Goal: Information Seeking & Learning: Check status

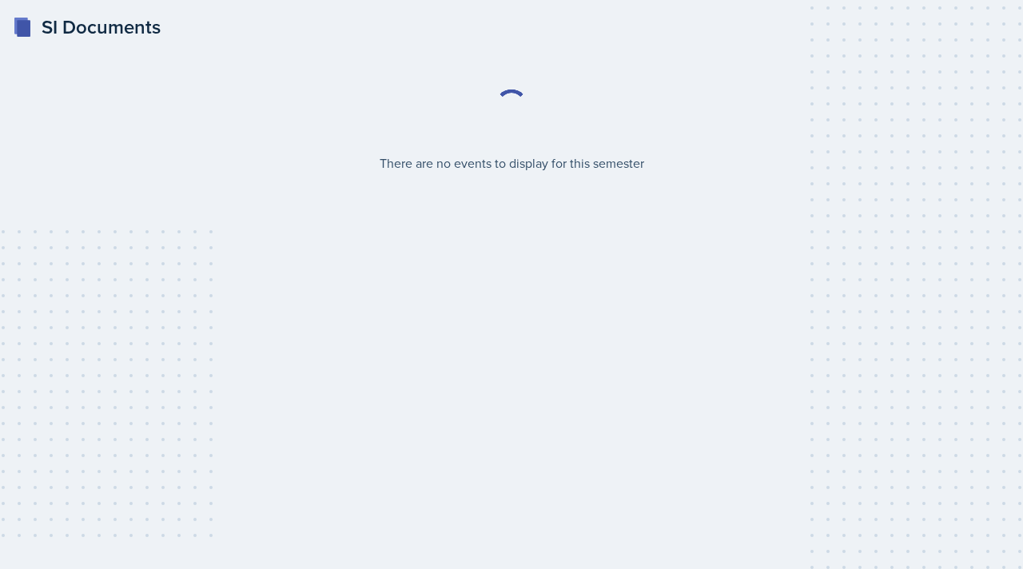
select select "2bed604d-1099-4043-b1bc-2365e8740244"
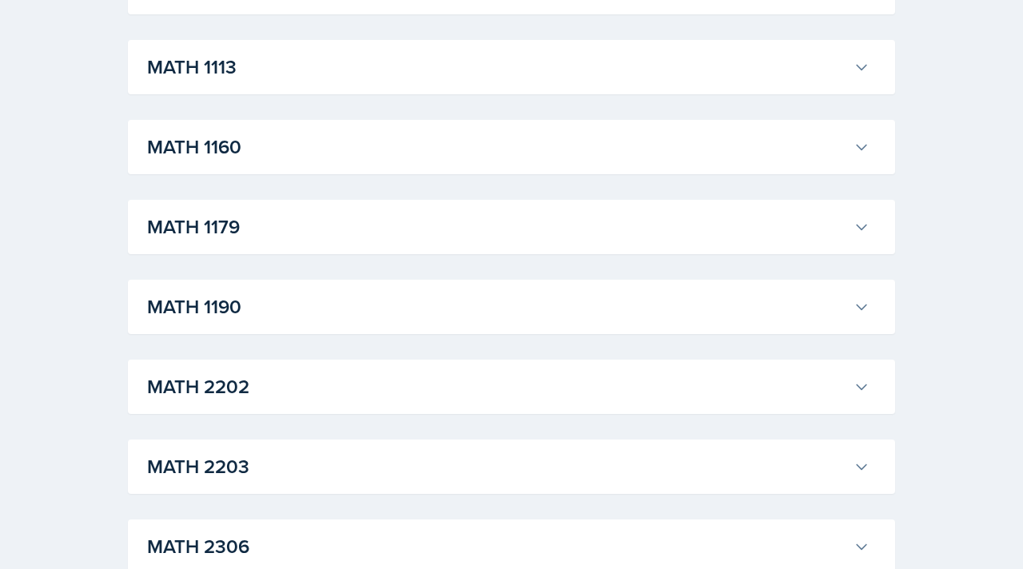
click at [511, 320] on h3 "MATH 1190" at bounding box center [497, 306] width 700 height 29
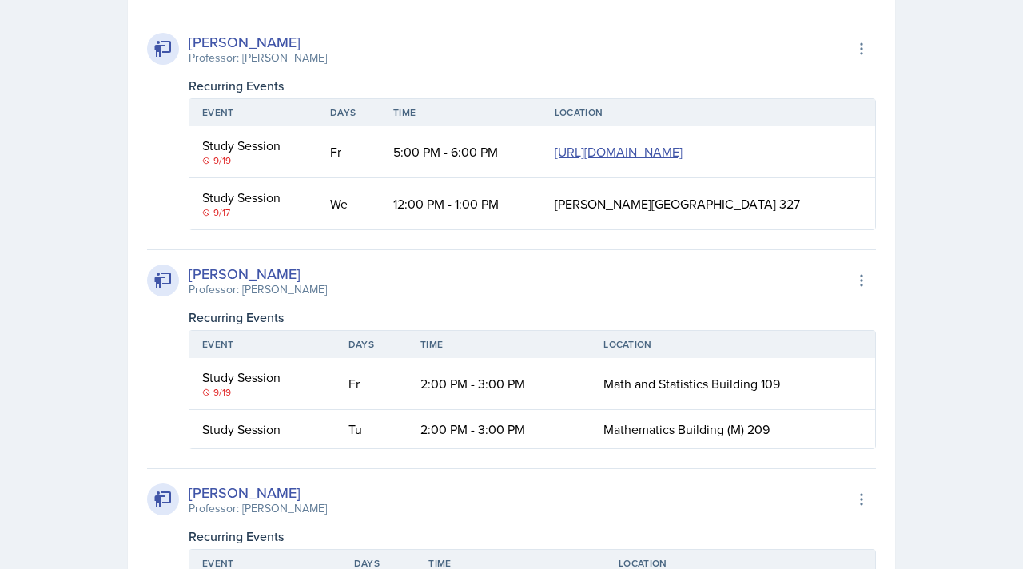
scroll to position [3496, 0]
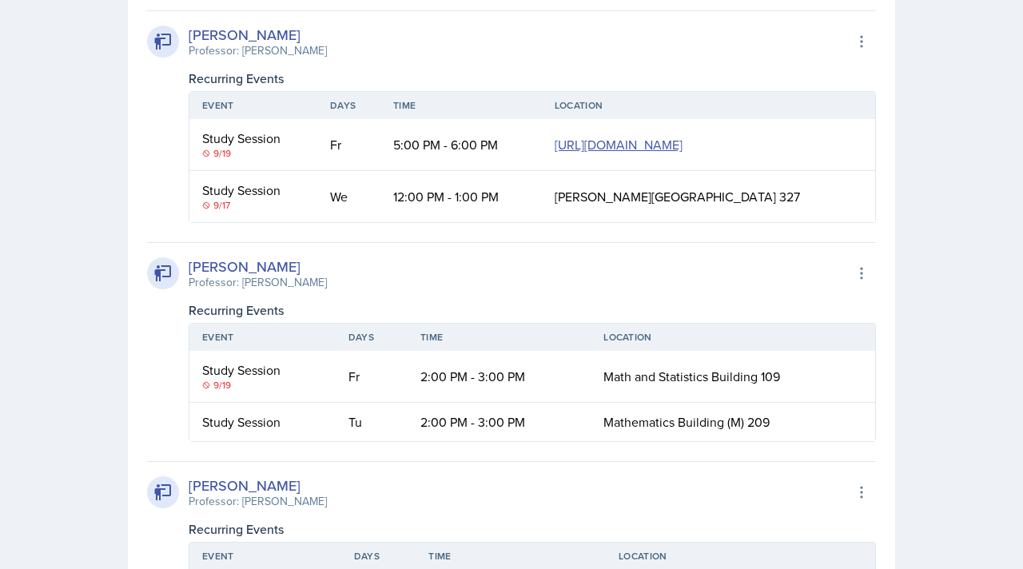
click at [222, 213] on div "9/17" at bounding box center [253, 205] width 102 height 14
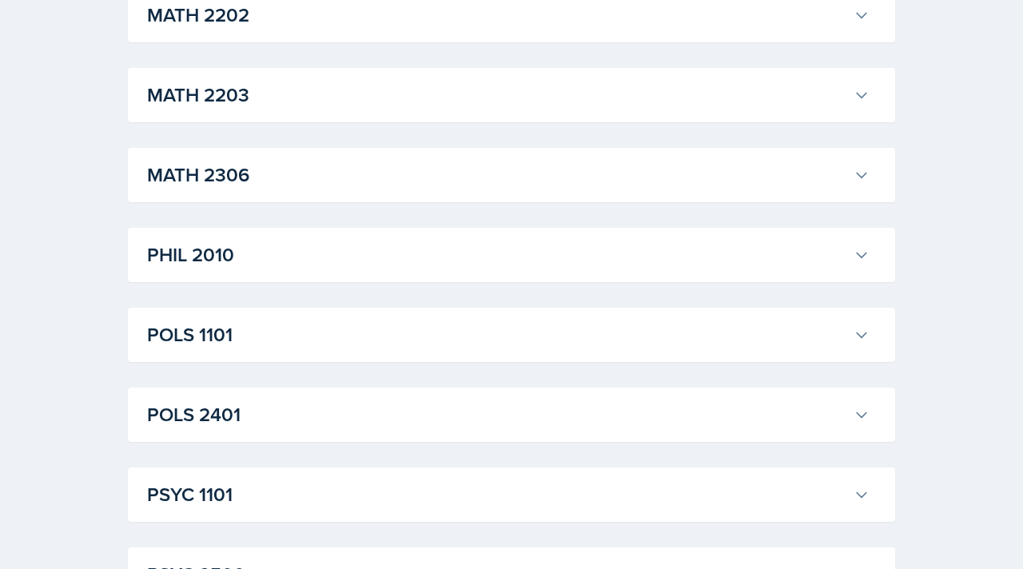
scroll to position [4228, 0]
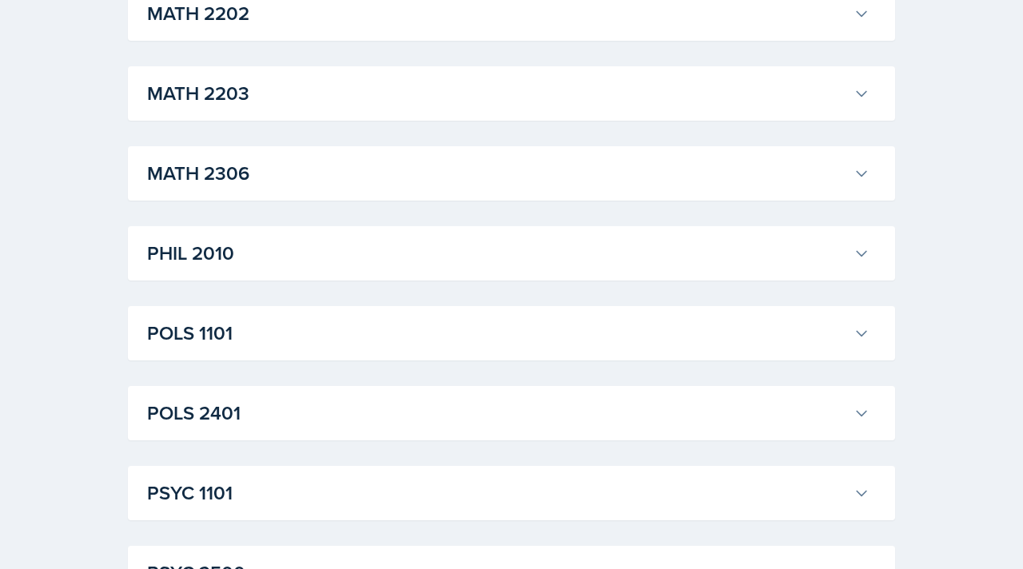
click at [325, 108] on h3 "MATH 2203" at bounding box center [497, 93] width 700 height 29
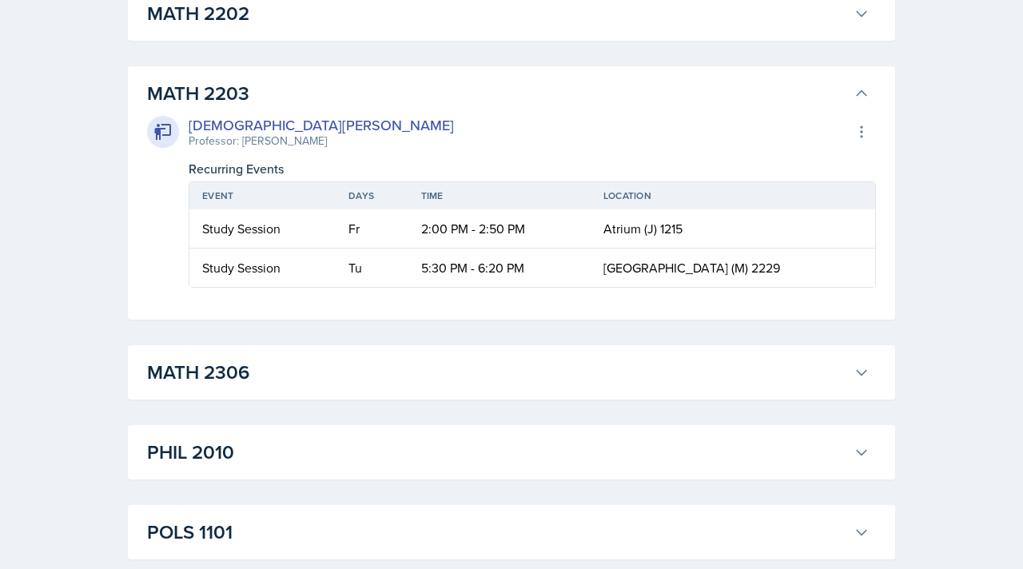
click at [319, 108] on h3 "MATH 2203" at bounding box center [497, 93] width 700 height 29
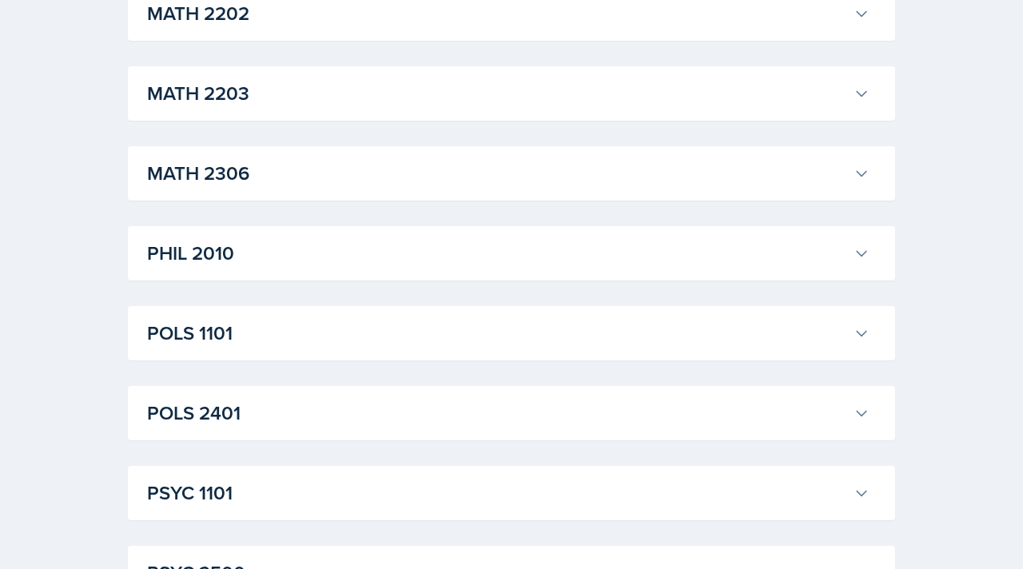
click at [322, 41] on div "MATH 2202 [PERSON_NAME] Professor: [PERSON_NAME] Export to Google Calendar Recu…" at bounding box center [511, 13] width 767 height 54
click at [296, 188] on h3 "MATH 2306" at bounding box center [497, 173] width 700 height 29
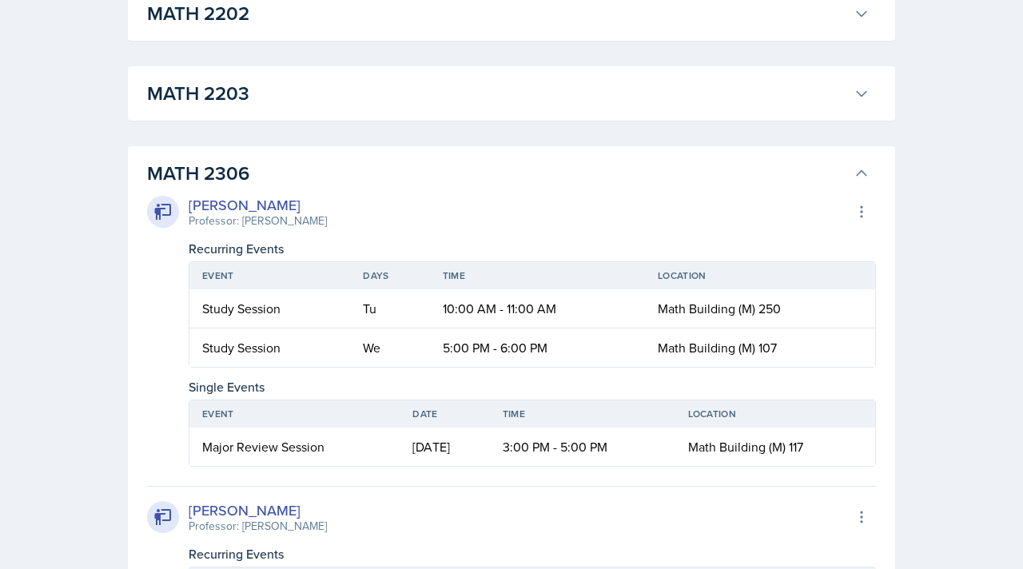
click at [295, 188] on h3 "MATH 2306" at bounding box center [497, 173] width 700 height 29
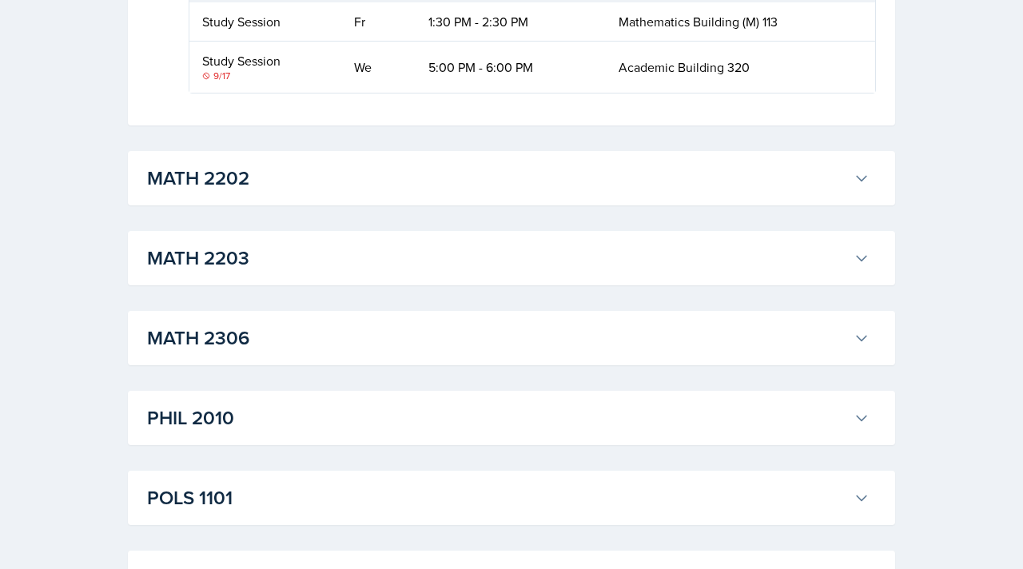
scroll to position [4040, 0]
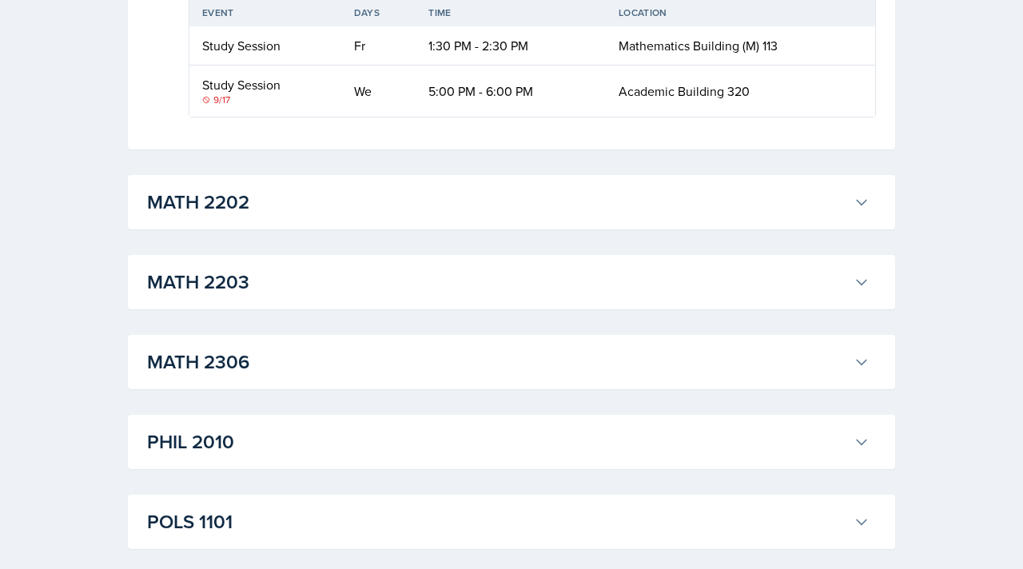
click at [601, 117] on div "[PERSON_NAME] Professor: [PERSON_NAME] Export to Google Calendar Recurring Even…" at bounding box center [511, 18] width 729 height 200
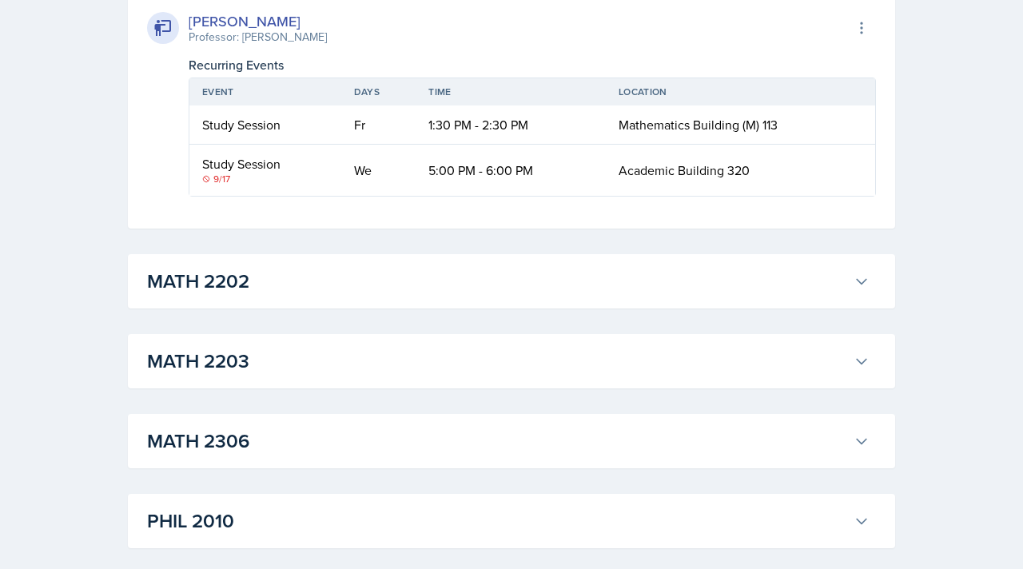
scroll to position [3958, 0]
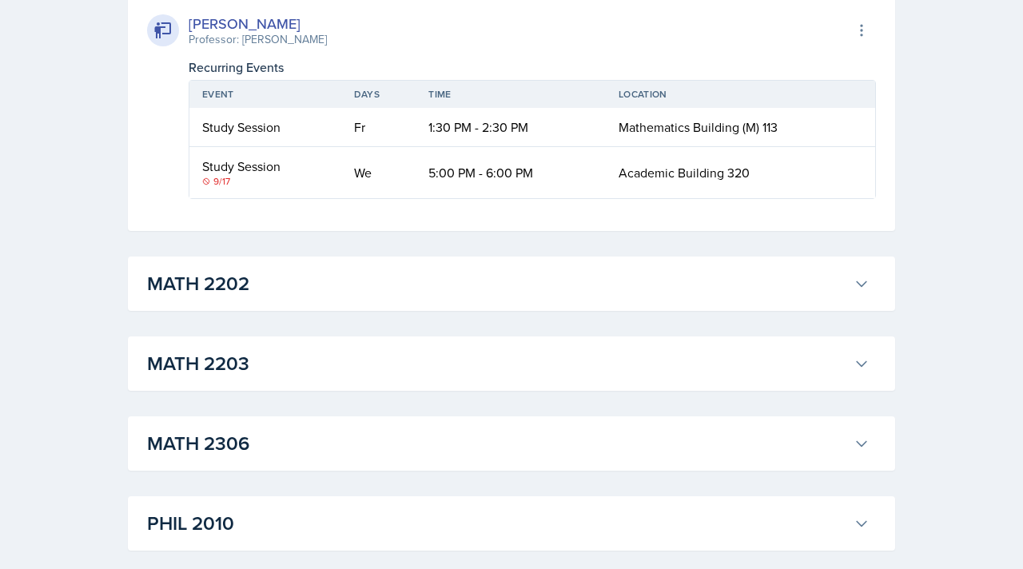
click at [217, 189] on div "9/17" at bounding box center [265, 181] width 126 height 14
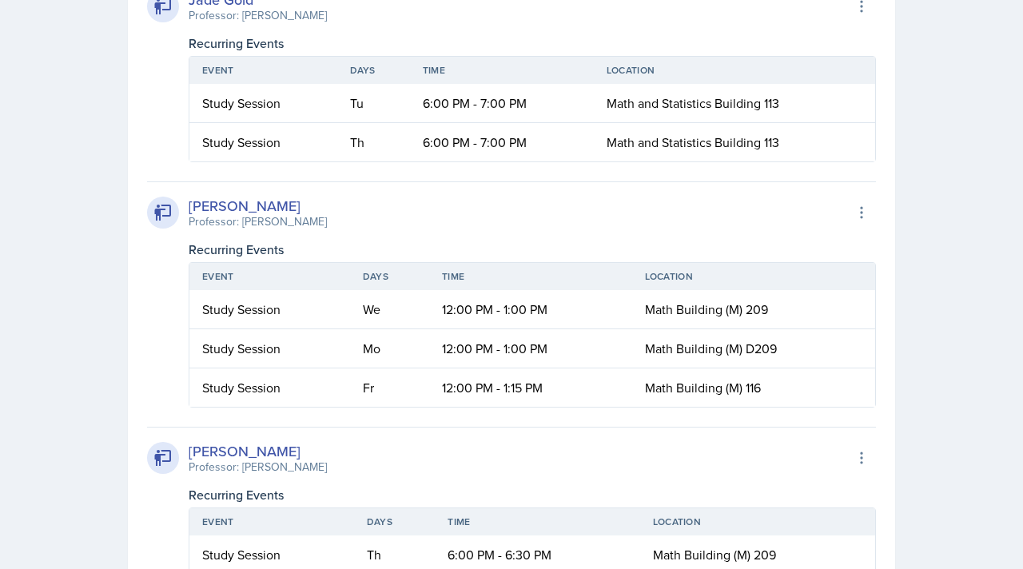
scroll to position [2867, 0]
